Goal: Information Seeking & Learning: Obtain resource

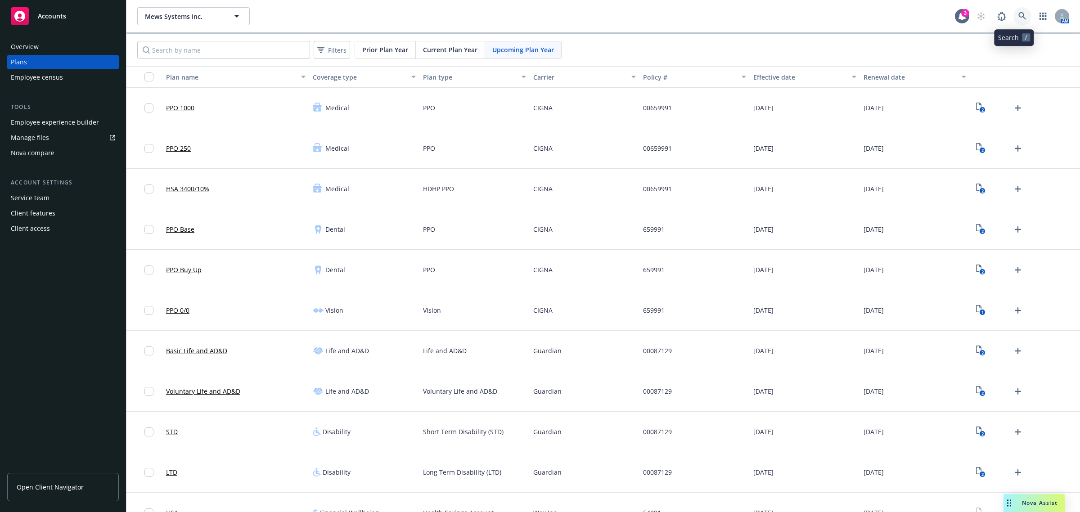
click at [1019, 17] on icon at bounding box center [1023, 16] width 8 height 8
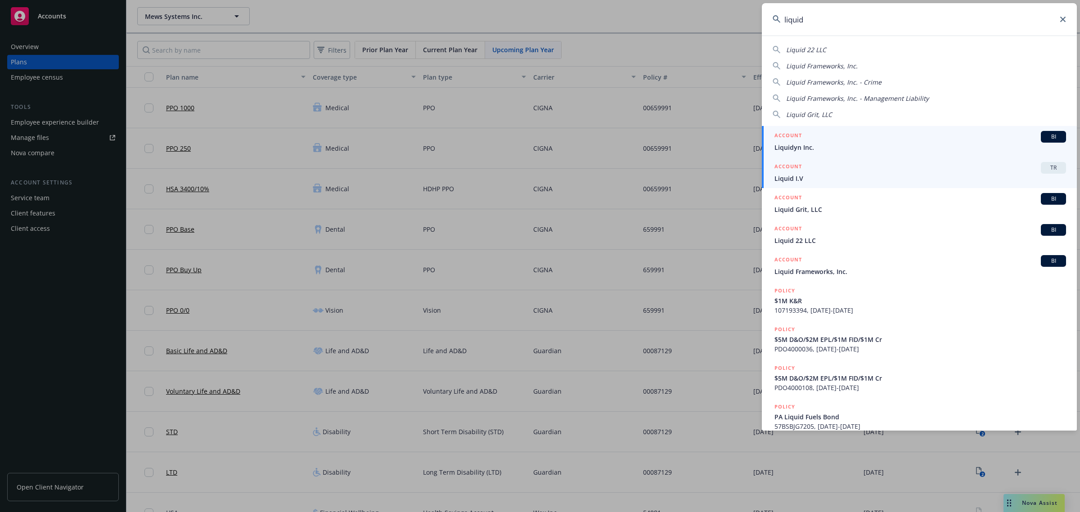
type input "liquid"
click at [852, 181] on span "Liquid I.V" at bounding box center [921, 178] width 292 height 9
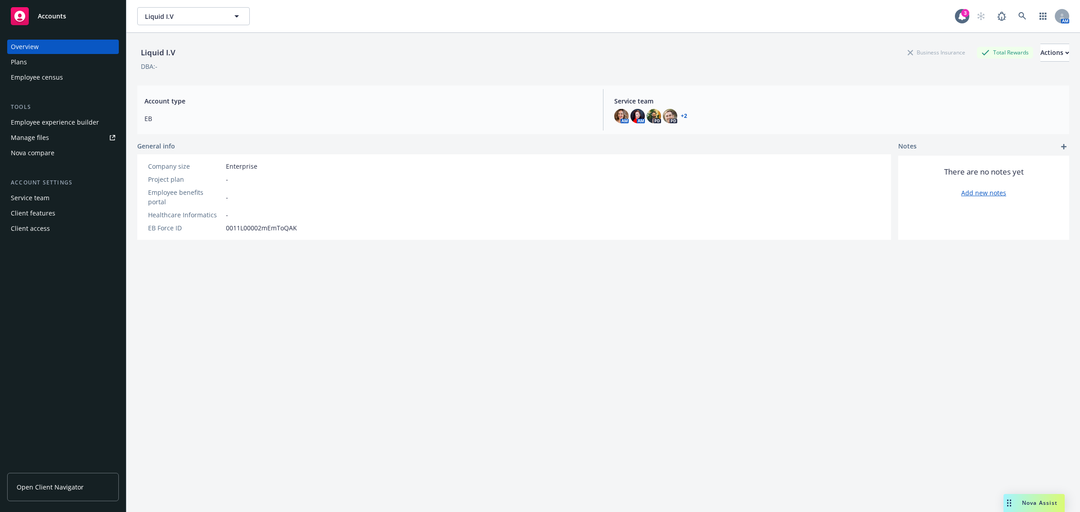
click at [51, 235] on div "Client access" at bounding box center [63, 228] width 104 height 14
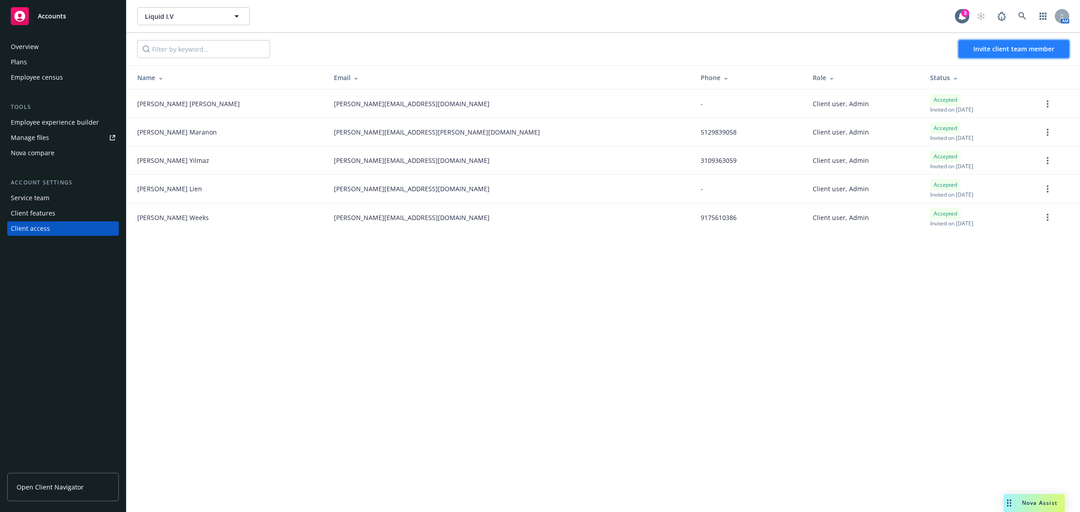
click at [1009, 48] on span "Invite client team member" at bounding box center [1014, 49] width 81 height 9
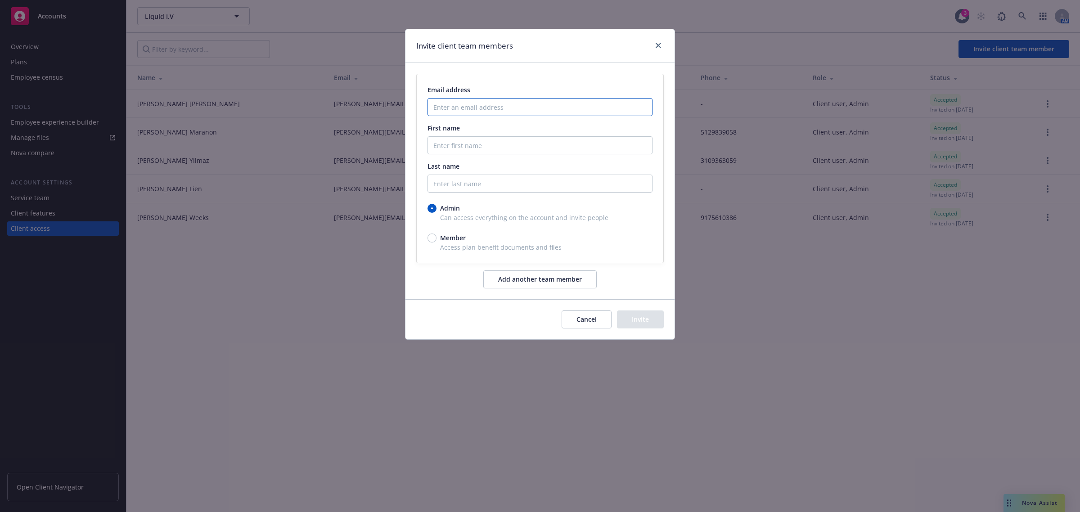
click at [478, 104] on input "Enter an email address" at bounding box center [540, 107] width 225 height 18
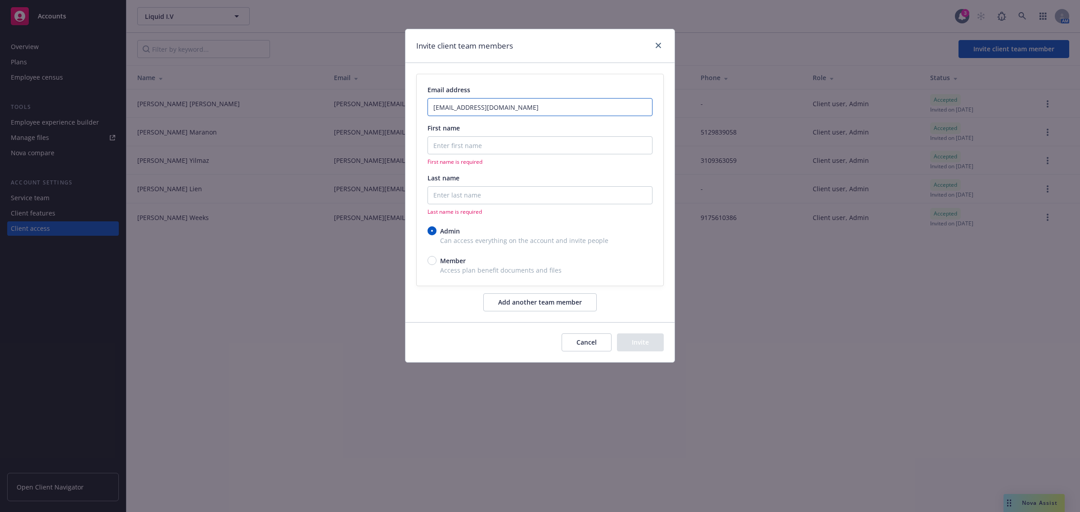
type input "june.wiley2@liquid-iv.com"
click at [482, 148] on input "First name" at bounding box center [540, 145] width 225 height 18
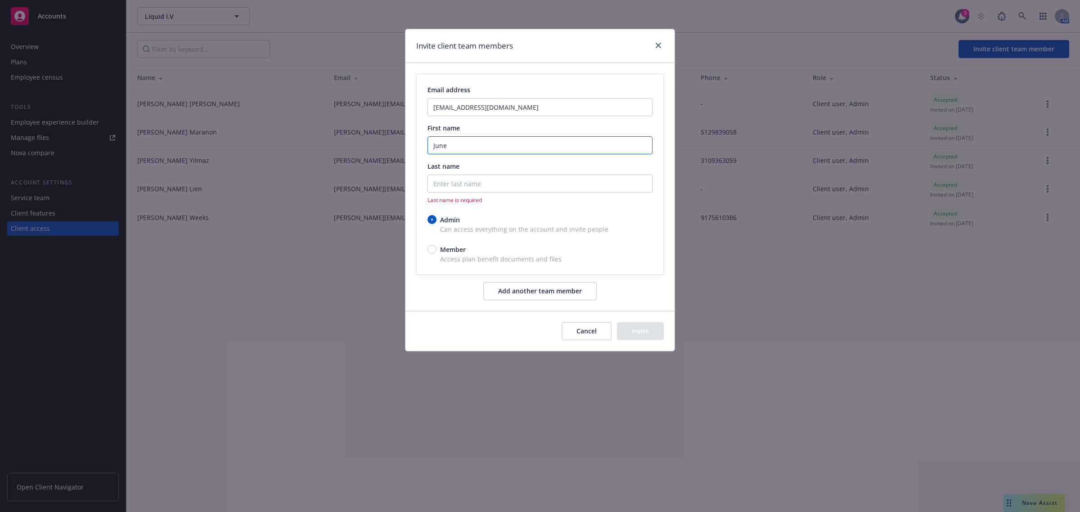
type input "June"
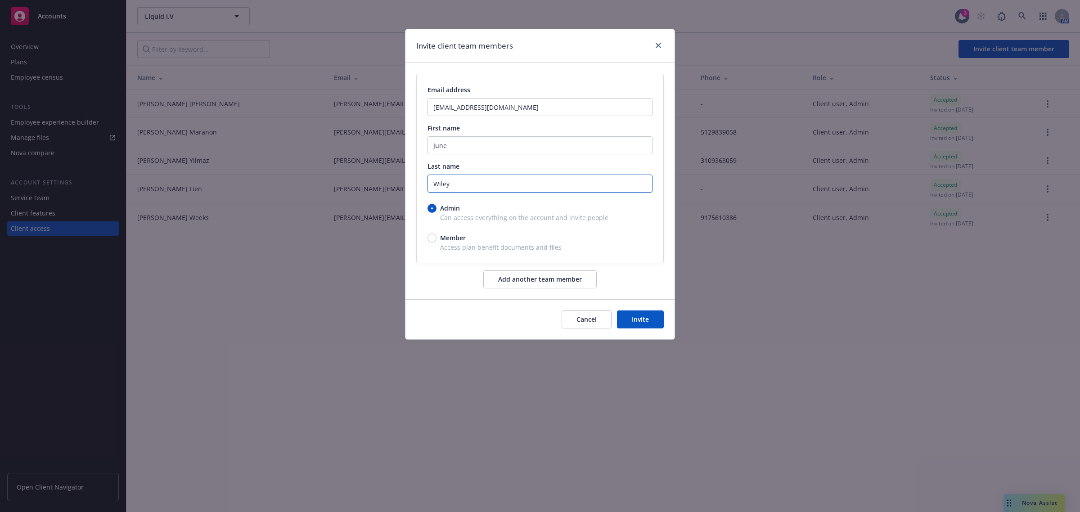
type input "Wiley"
click at [655, 322] on button "Invite" at bounding box center [640, 320] width 47 height 18
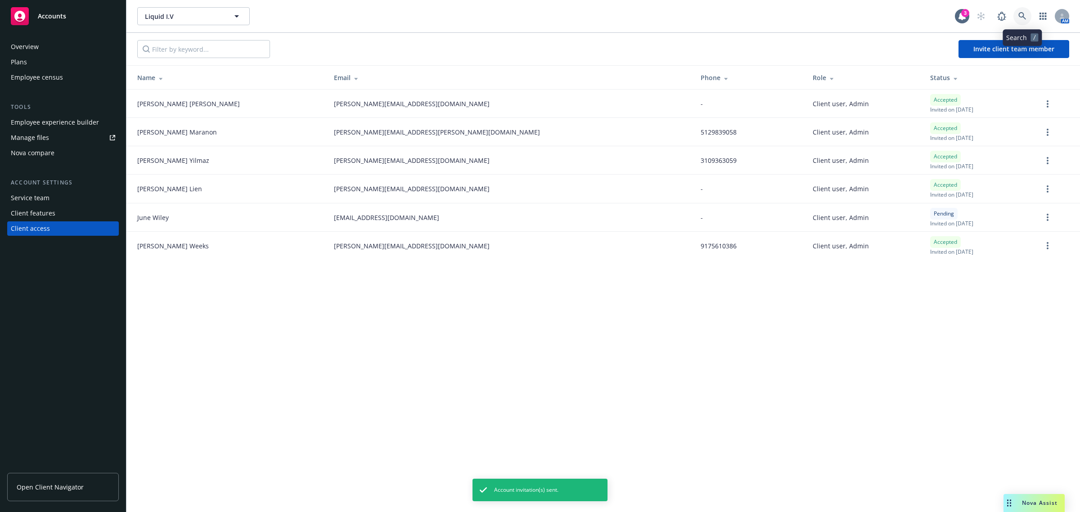
click at [1019, 14] on icon at bounding box center [1023, 16] width 8 height 8
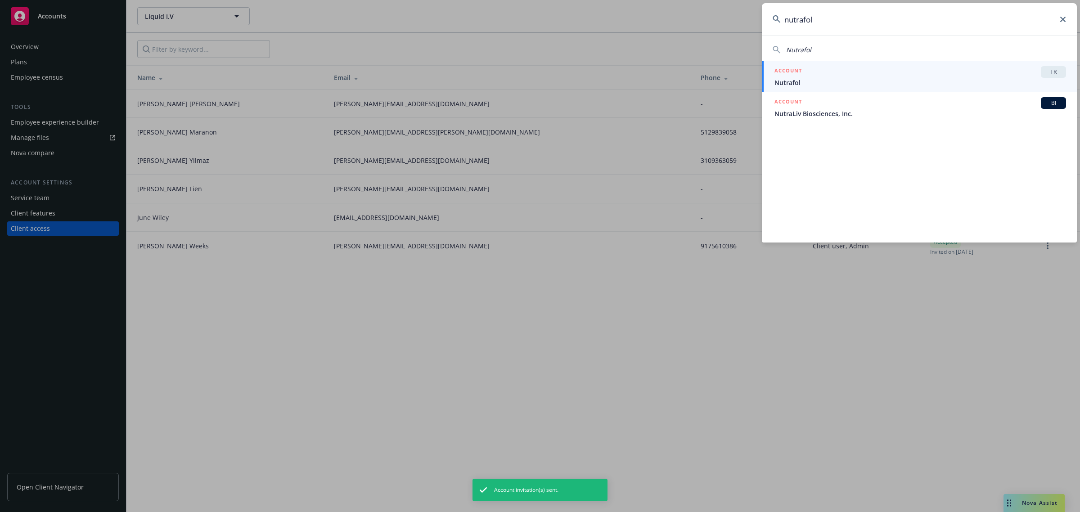
type input "nutrafol"
click at [894, 71] on div "ACCOUNT TR" at bounding box center [921, 72] width 292 height 12
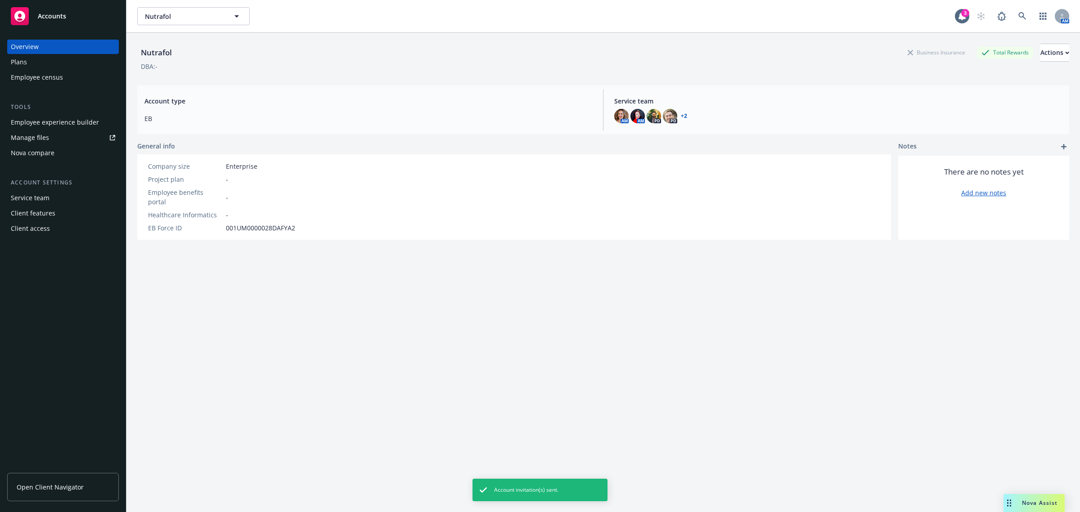
click at [90, 224] on div "Client access" at bounding box center [63, 228] width 104 height 14
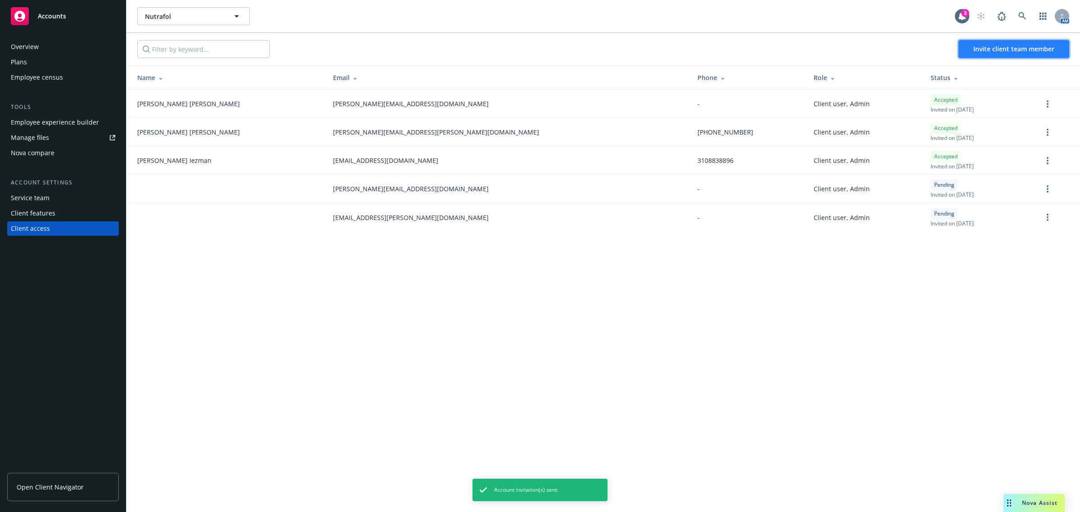
click at [996, 47] on span "Invite client team member" at bounding box center [1014, 49] width 81 height 9
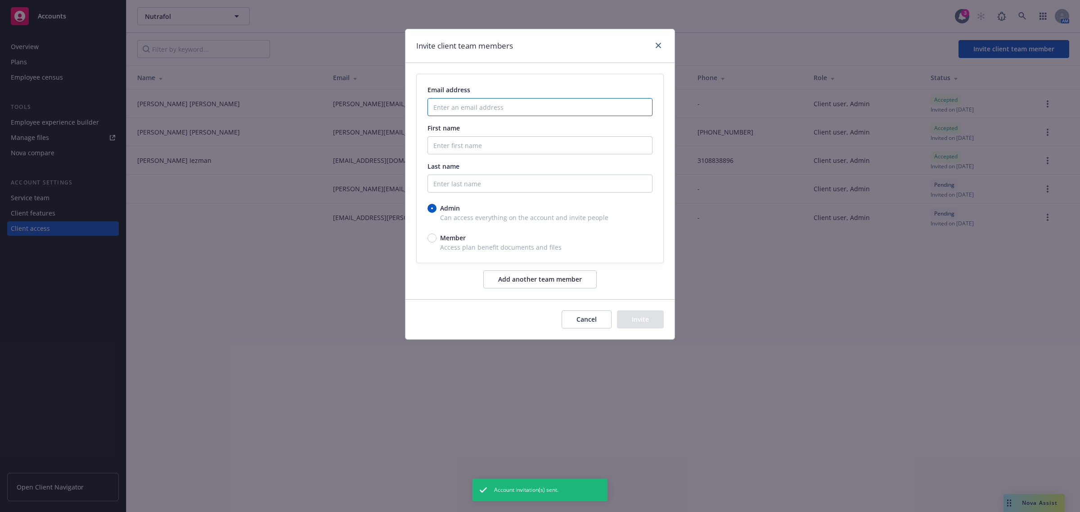
click at [457, 106] on input "Enter an email address" at bounding box center [540, 107] width 225 height 18
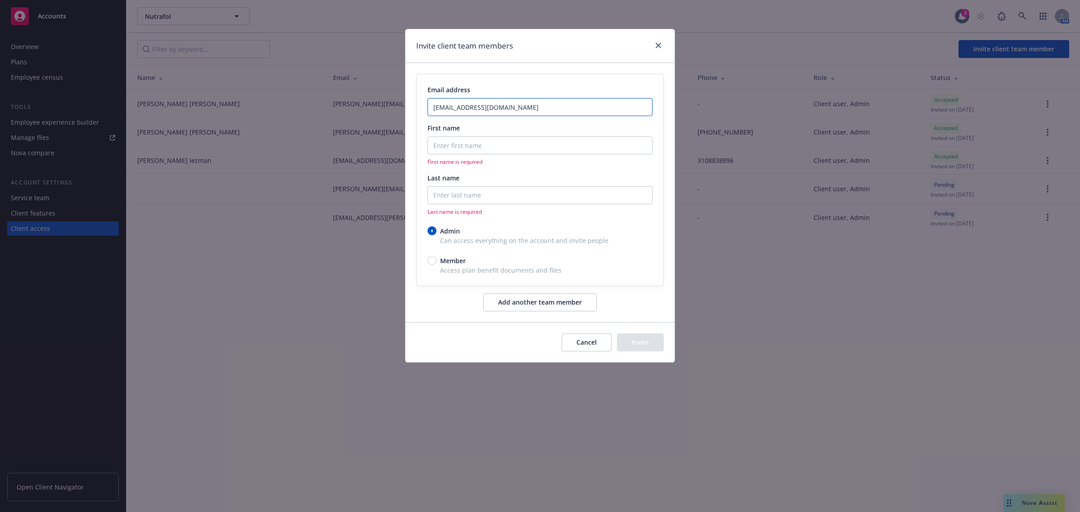
type input "june.wiley@nutrafol.com"
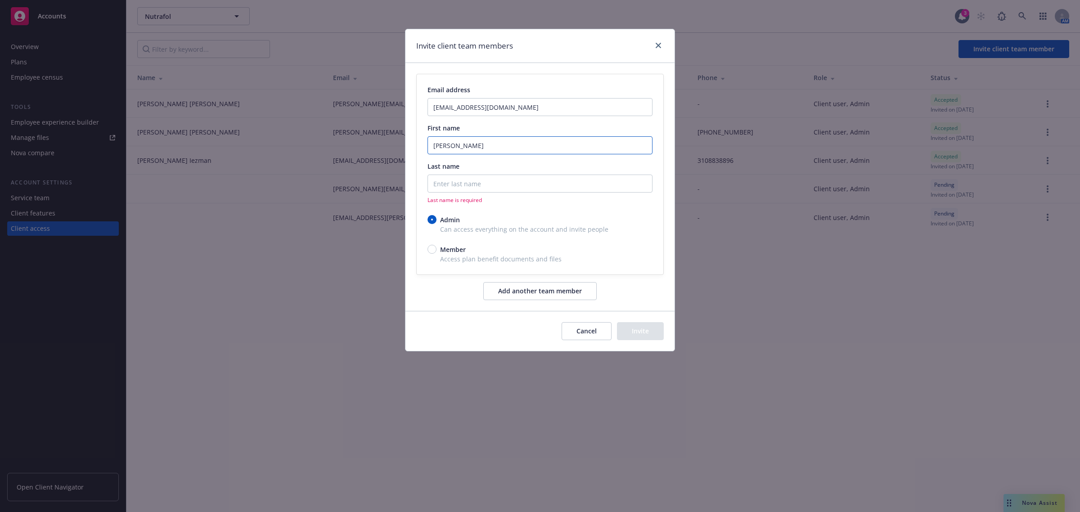
drag, startPoint x: 448, startPoint y: 145, endPoint x: 491, endPoint y: 150, distance: 43.5
click at [491, 150] on input "June Wiley" at bounding box center [540, 145] width 225 height 18
type input "June"
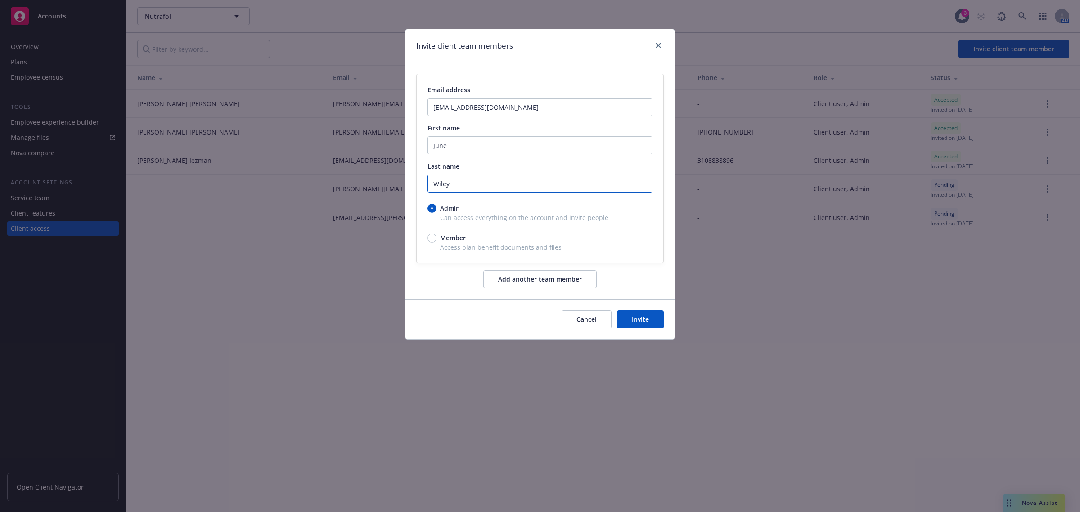
type input "Wiley"
click at [632, 325] on button "Invite" at bounding box center [640, 320] width 47 height 18
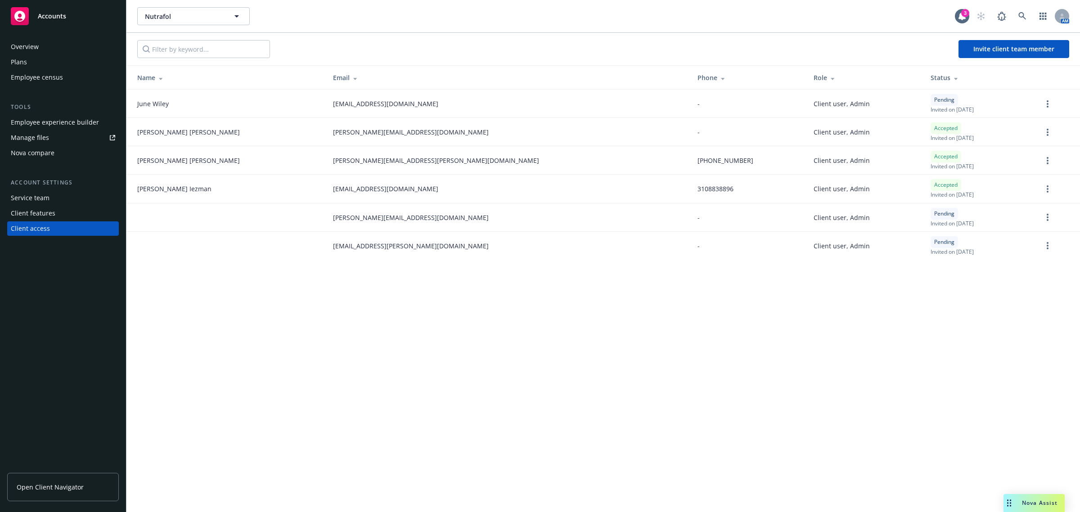
click at [73, 498] on link "Open Client Navigator" at bounding box center [63, 487] width 112 height 28
click at [491, 326] on div "Nutrafol Nutrafol 3 AM Invite client team member Name Email Phone Role Status J…" at bounding box center [603, 256] width 954 height 512
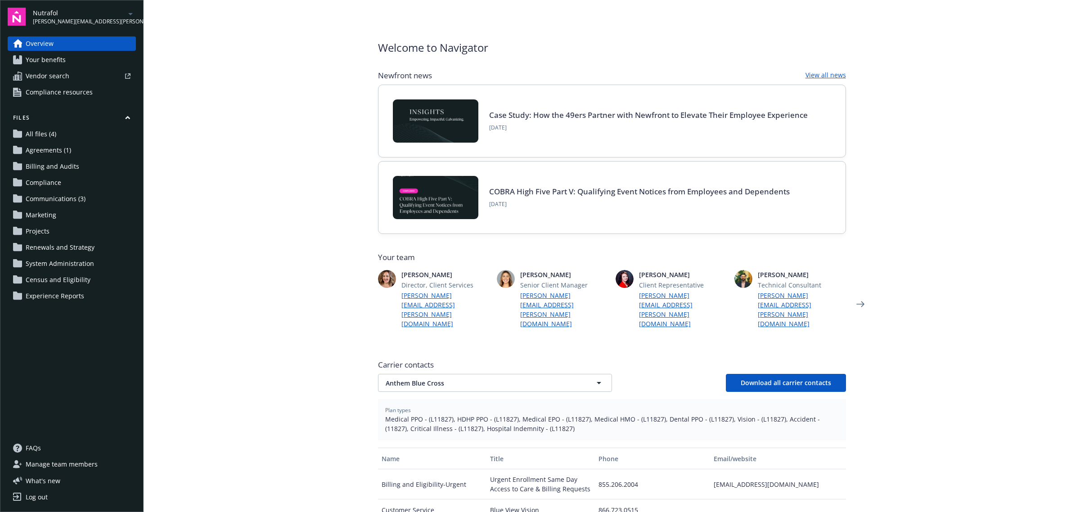
click at [74, 98] on span "Compliance resources" at bounding box center [59, 92] width 67 height 14
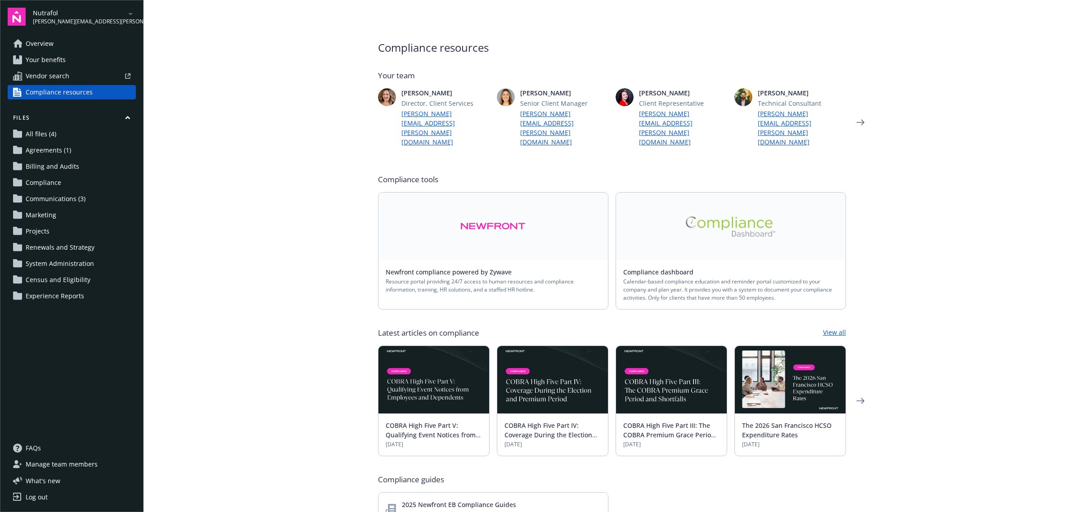
click at [703, 236] on link at bounding box center [731, 227] width 230 height 68
